Goal: Transaction & Acquisition: Purchase product/service

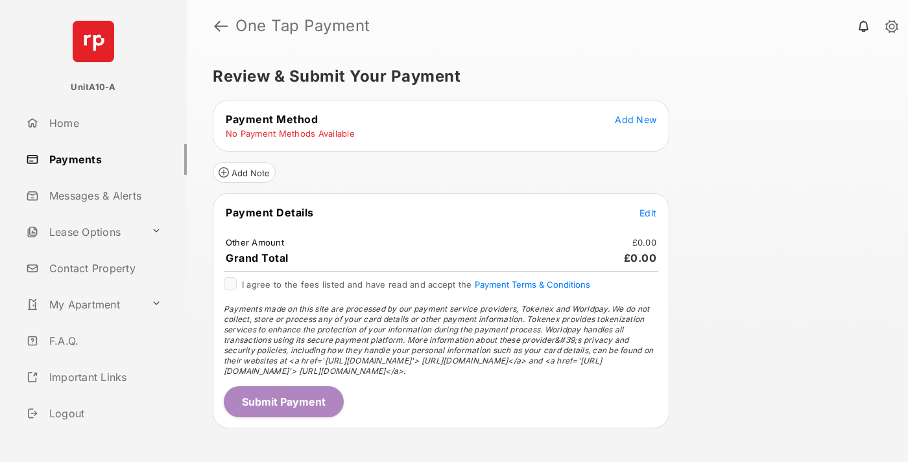
click at [635, 119] on span "Add New" at bounding box center [635, 119] width 41 height 11
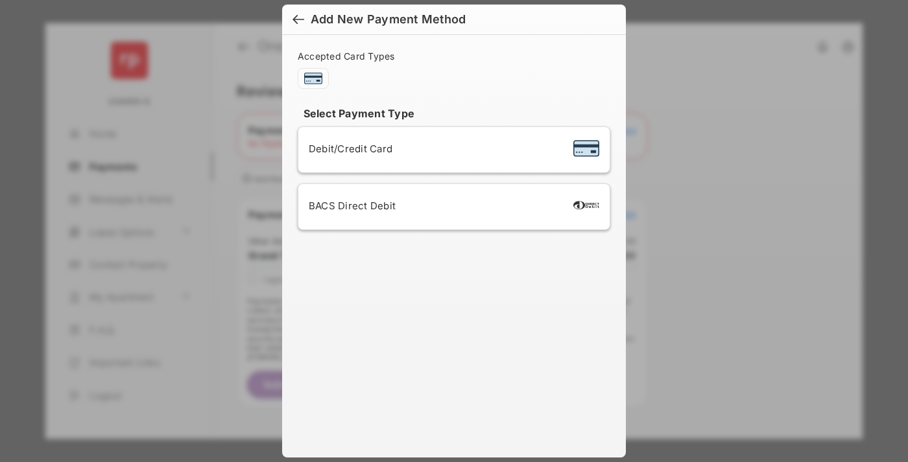
click at [347, 148] on span "Debit/Credit Card" at bounding box center [351, 149] width 84 height 12
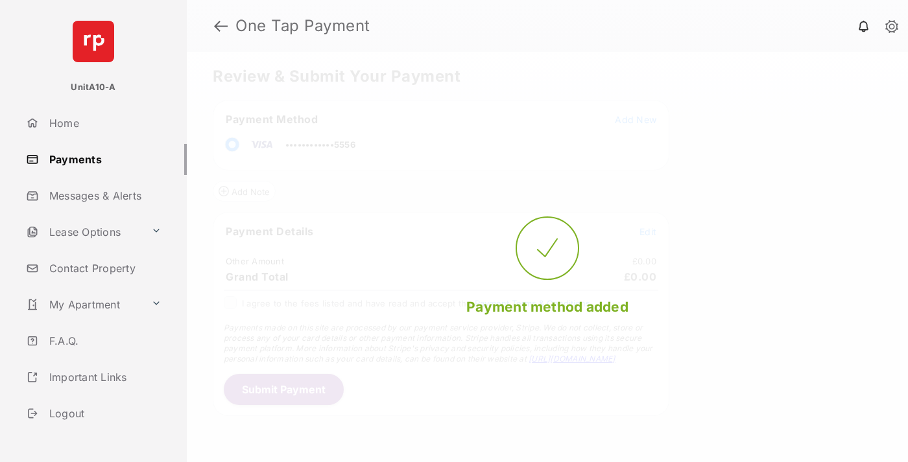
click at [648, 231] on span "Edit" at bounding box center [647, 231] width 17 height 11
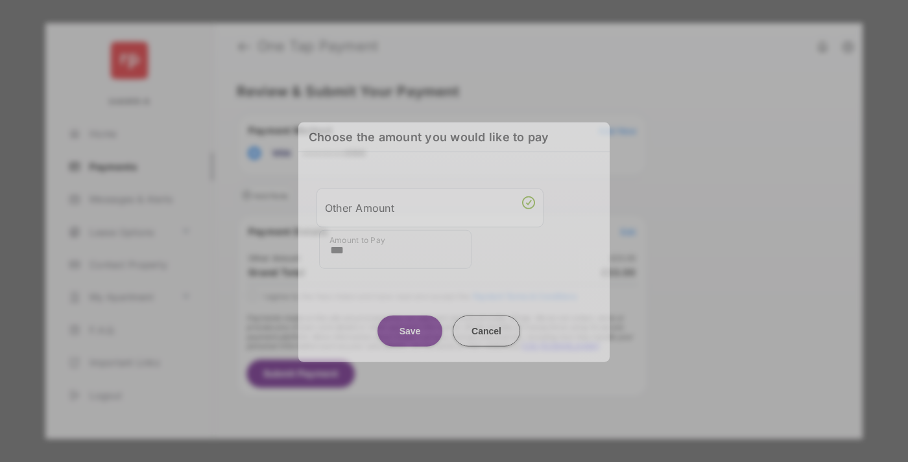
type input "***"
click at [410, 327] on button "Save" at bounding box center [409, 330] width 65 height 31
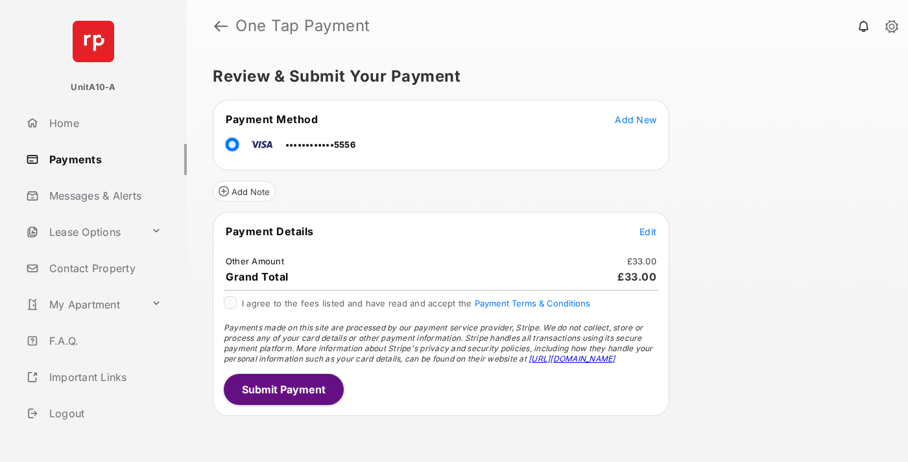
click at [283, 389] on button "Submit Payment" at bounding box center [284, 389] width 120 height 31
